Goal: Transaction & Acquisition: Purchase product/service

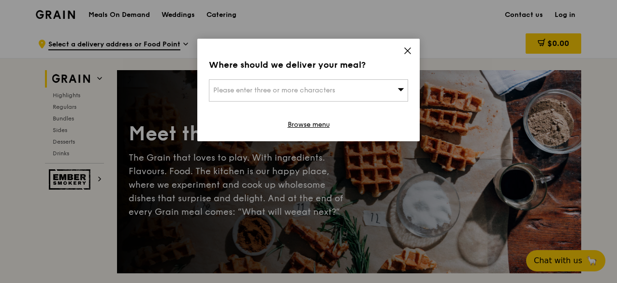
click at [377, 88] on div "Please enter three or more characters" at bounding box center [308, 90] width 199 height 22
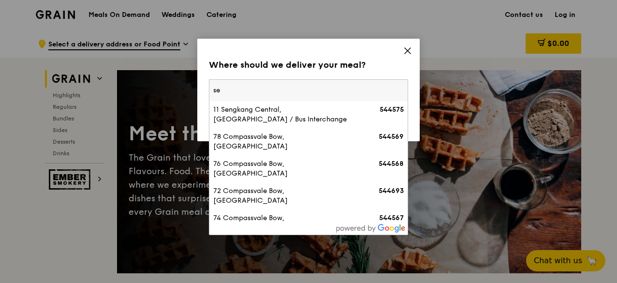
type input "s"
type input "n"
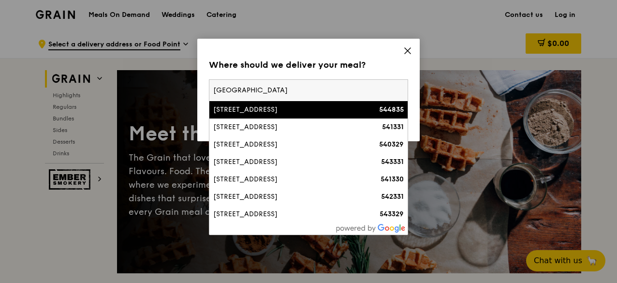
click at [211, 90] on input "[GEOGRAPHIC_DATA]" at bounding box center [308, 90] width 198 height 21
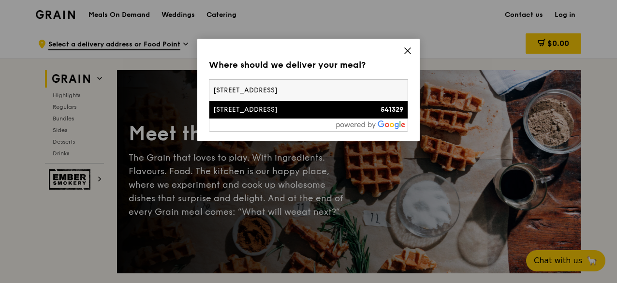
type input "[STREET_ADDRESS]"
click at [264, 114] on div "[STREET_ADDRESS]" at bounding box center [284, 110] width 143 height 10
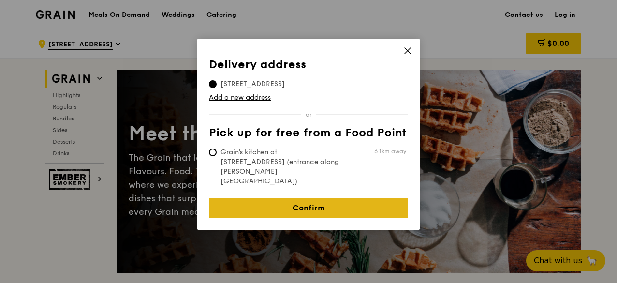
click at [397, 198] on link "Confirm" at bounding box center [308, 208] width 199 height 20
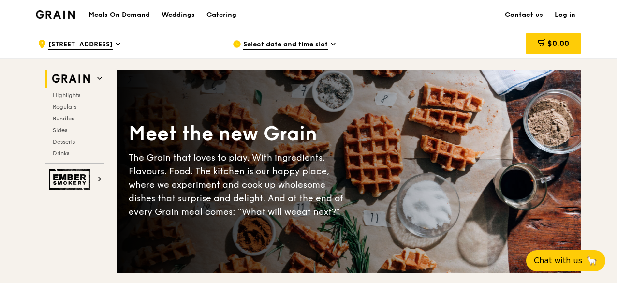
click at [299, 46] on span "Select date and time slot" at bounding box center [285, 45] width 85 height 11
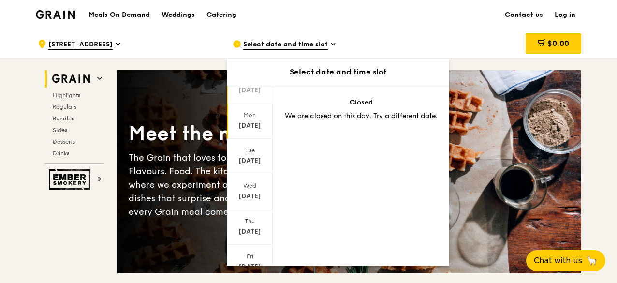
scroll to position [97, 0]
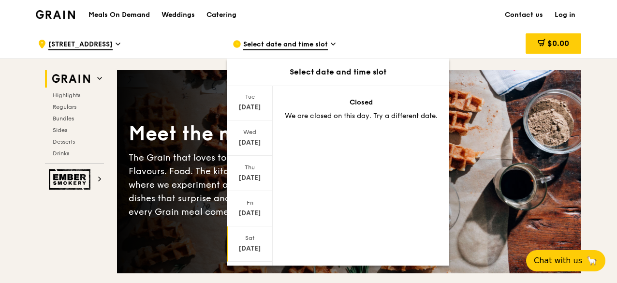
click at [252, 234] on div "Sat" at bounding box center [249, 238] width 43 height 8
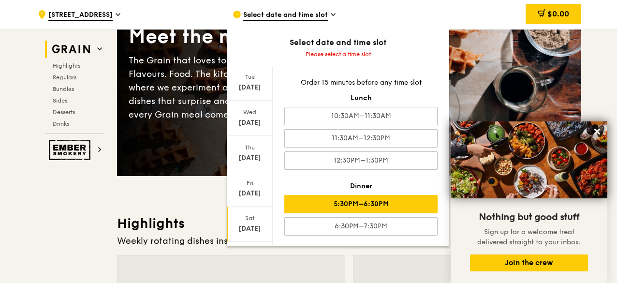
click at [399, 204] on div "5:30PM–6:30PM" at bounding box center [360, 204] width 153 height 18
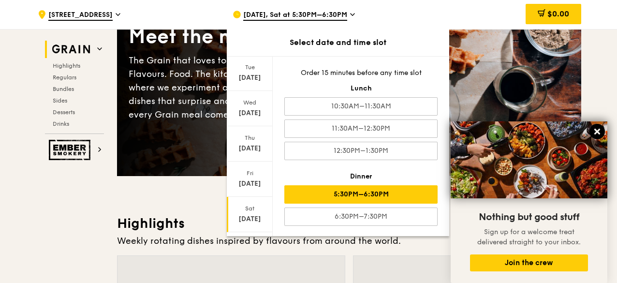
click at [601, 130] on icon at bounding box center [597, 131] width 9 height 9
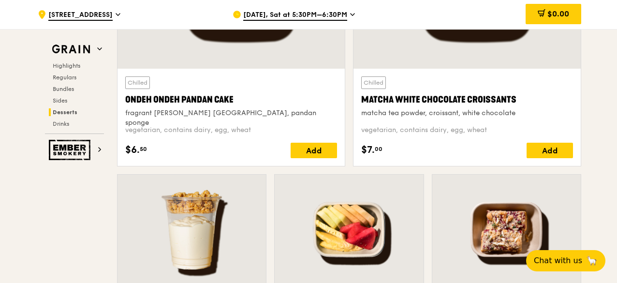
scroll to position [2999, 0]
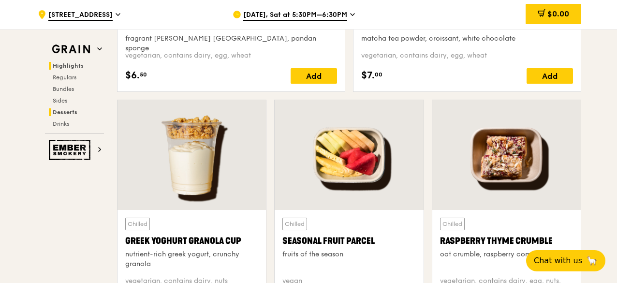
click at [63, 62] on span "Highlights" at bounding box center [68, 65] width 31 height 7
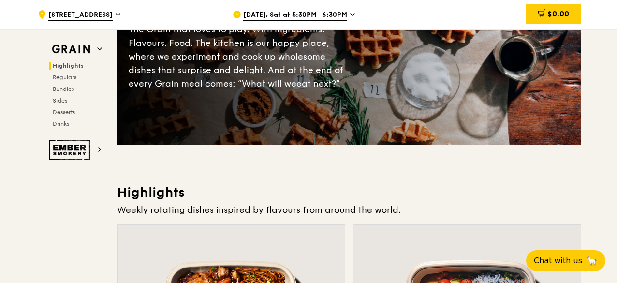
scroll to position [0, 0]
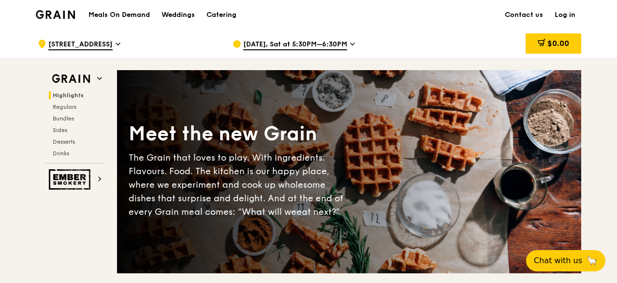
click at [113, 10] on h1 "Meals On Demand" at bounding box center [119, 15] width 61 height 10
click at [133, 13] on h1 "Meals On Demand" at bounding box center [119, 15] width 61 height 10
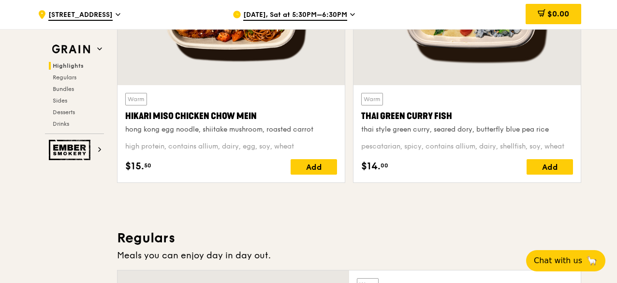
scroll to position [629, 0]
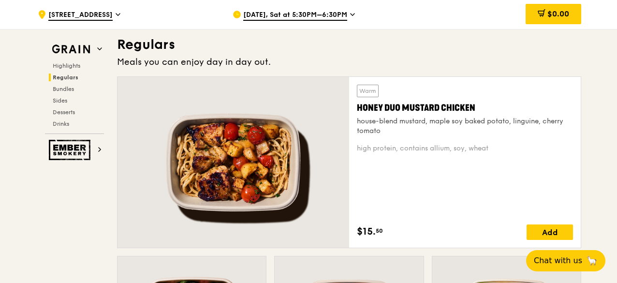
click at [173, 169] on div at bounding box center [234, 162] width 232 height 171
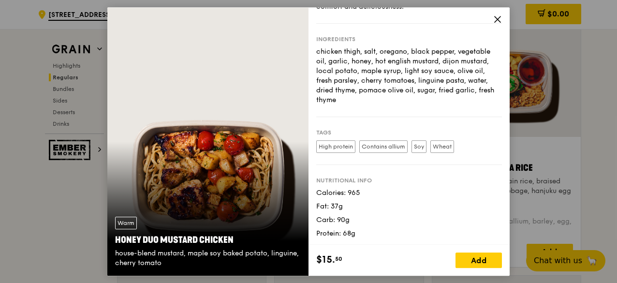
scroll to position [967, 0]
